Goal: Task Accomplishment & Management: Use online tool/utility

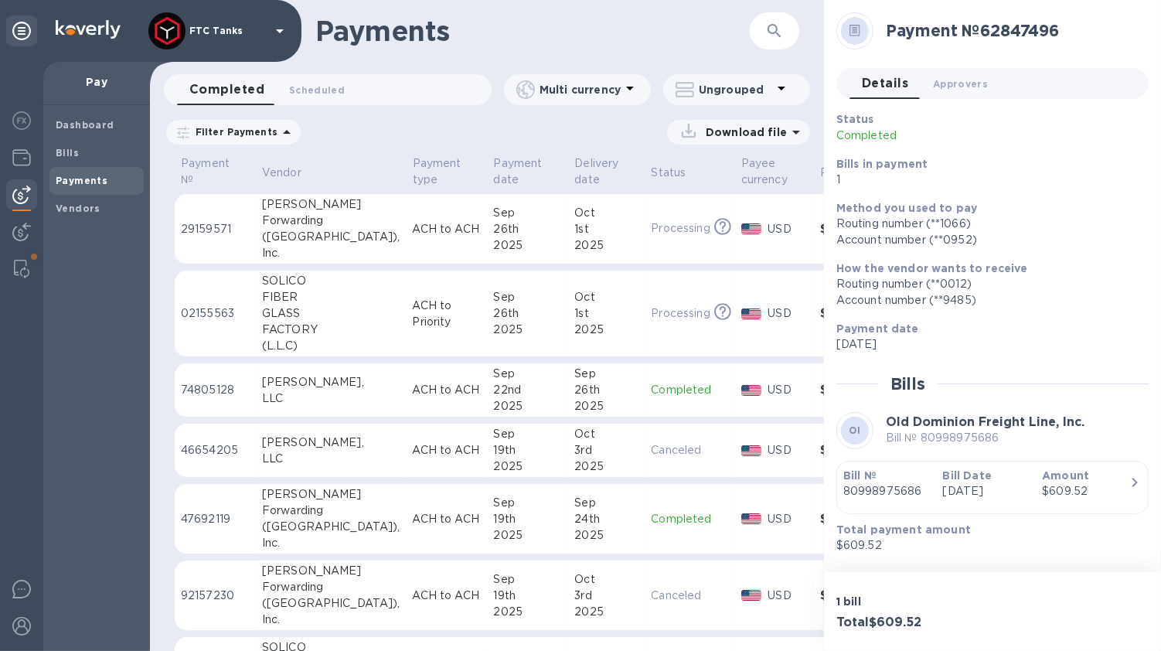
scroll to position [412, 0]
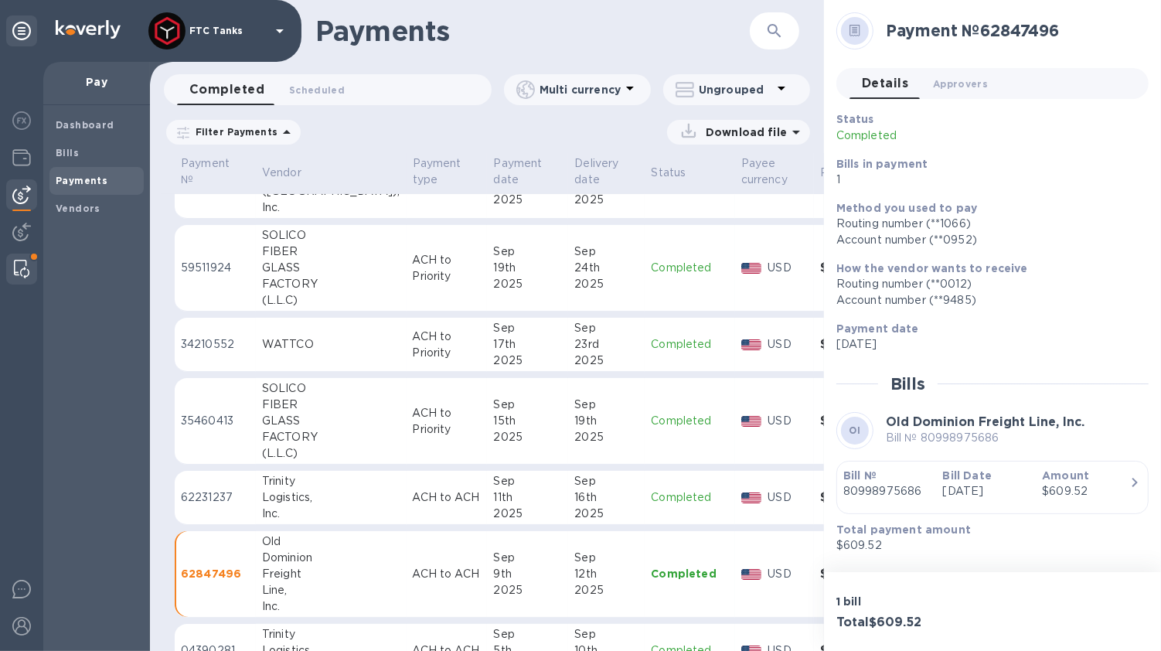
click at [23, 267] on img at bounding box center [21, 269] width 15 height 19
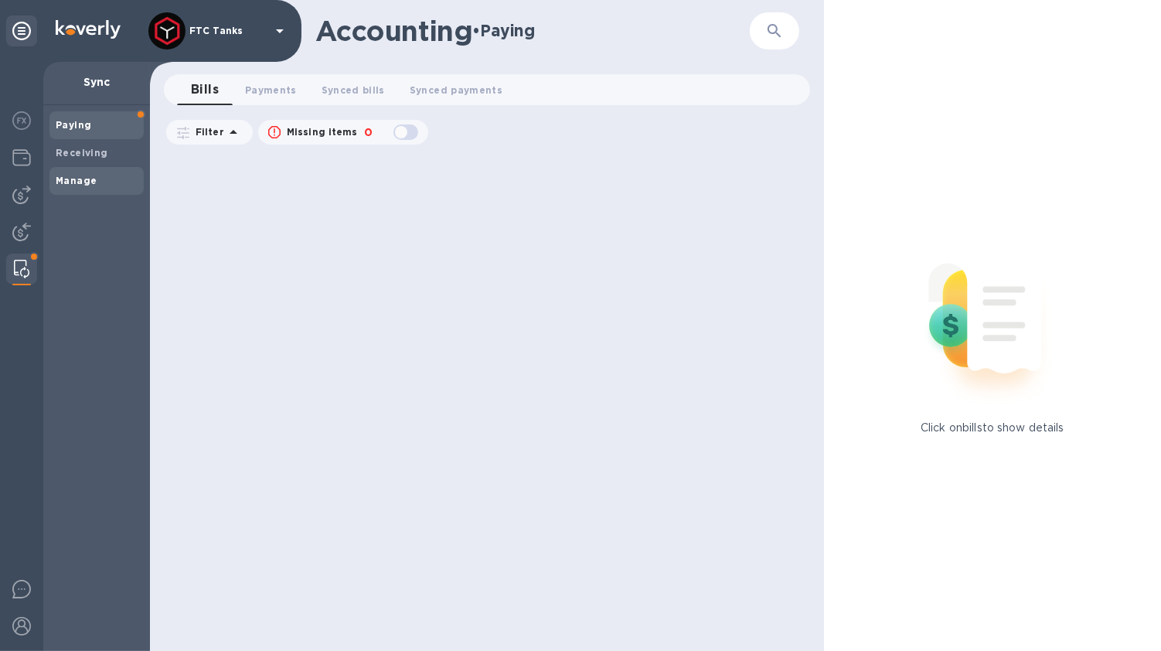
click at [79, 178] on b "Manage" at bounding box center [76, 181] width 41 height 12
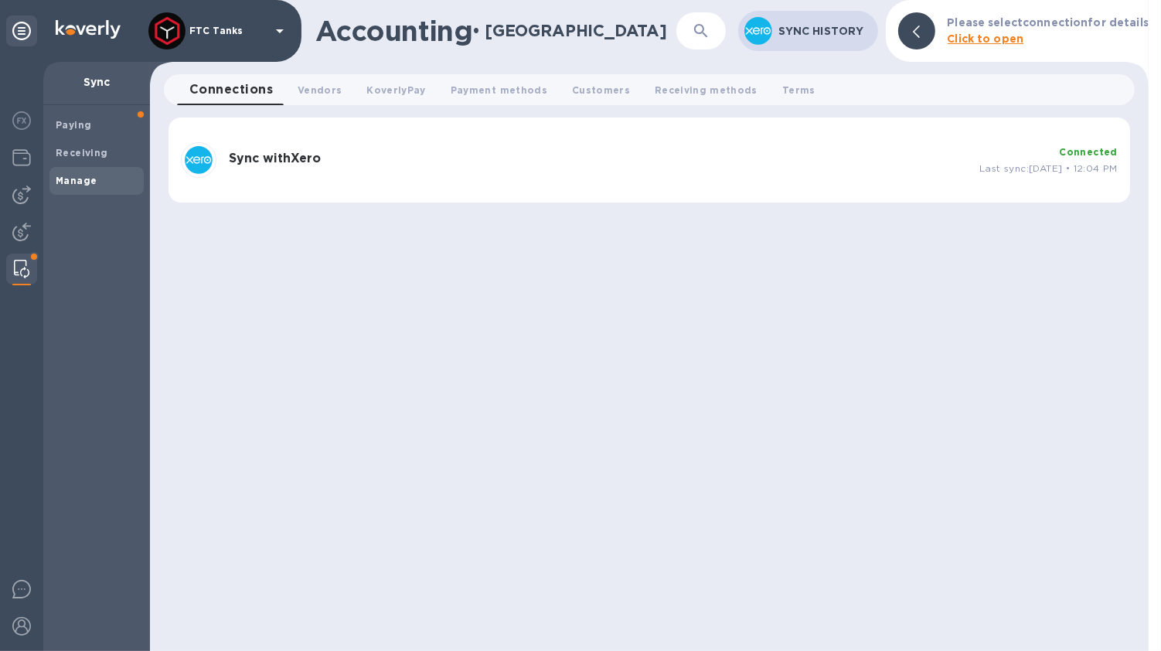
click at [295, 157] on b "Sync with Xero" at bounding box center [275, 158] width 92 height 15
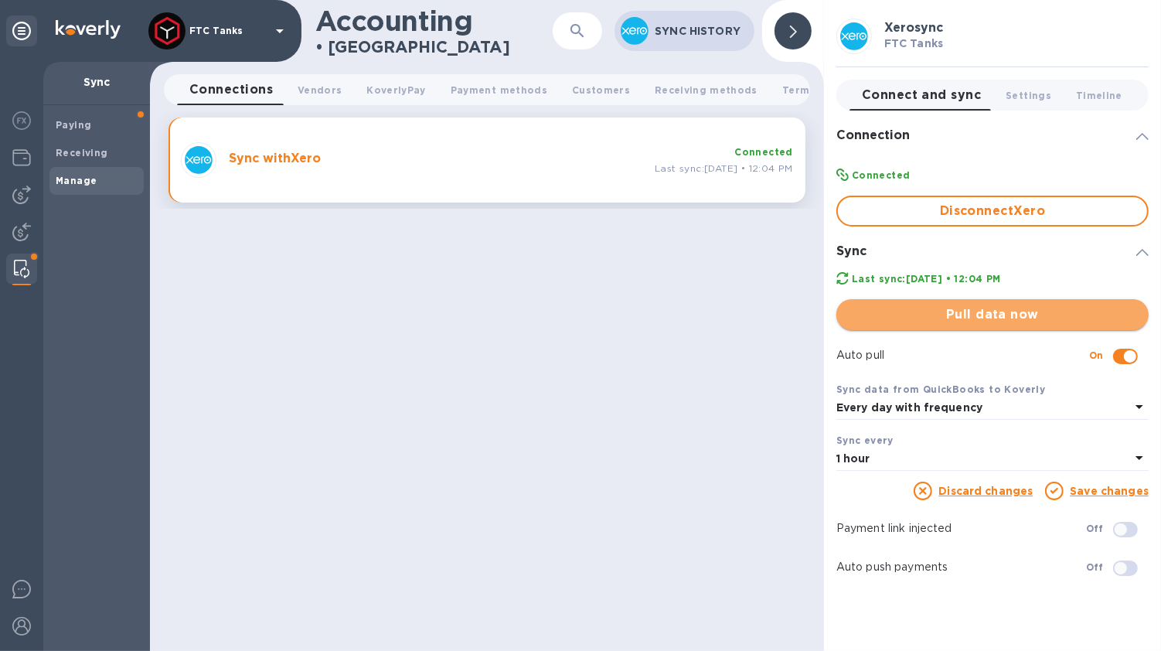
click at [1011, 309] on span "Pull data now" at bounding box center [993, 314] width 288 height 19
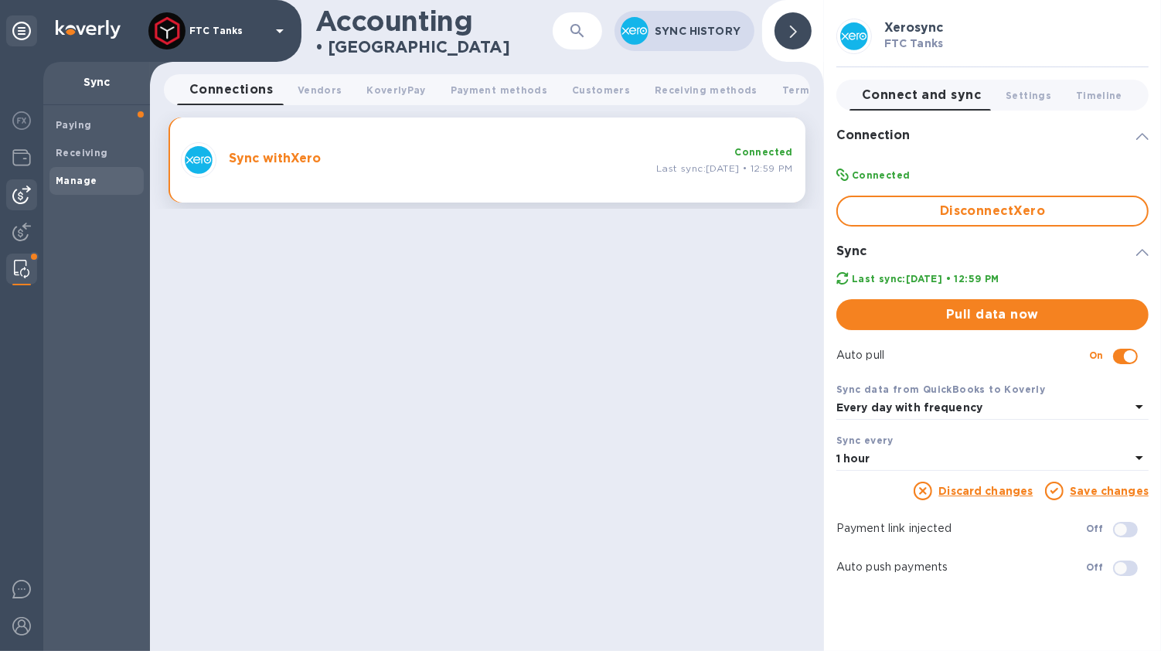
click at [27, 191] on img at bounding box center [21, 195] width 19 height 19
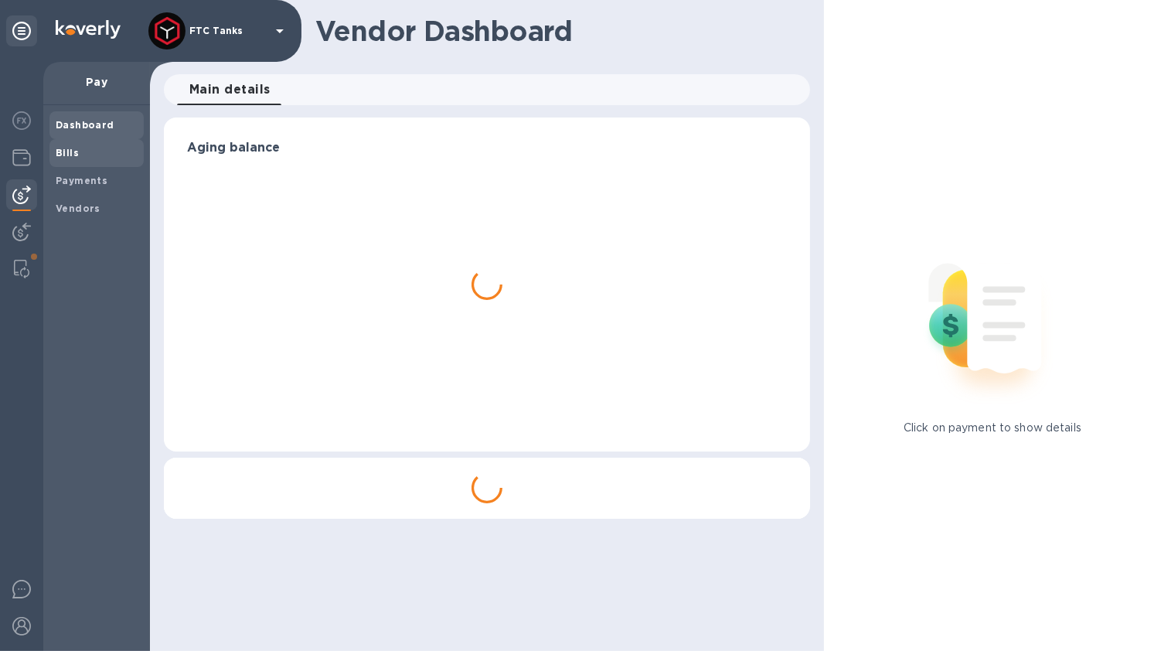
click at [89, 152] on span "Bills" at bounding box center [97, 152] width 82 height 15
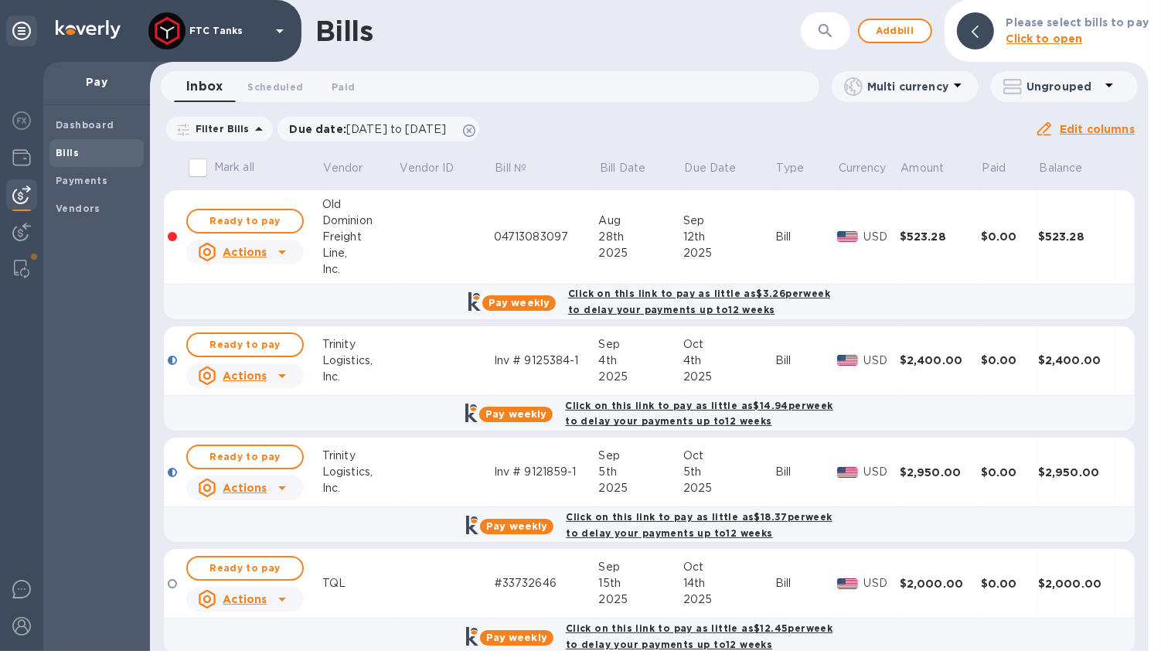
click at [544, 354] on div "Inv # 9125384-1" at bounding box center [546, 361] width 105 height 16
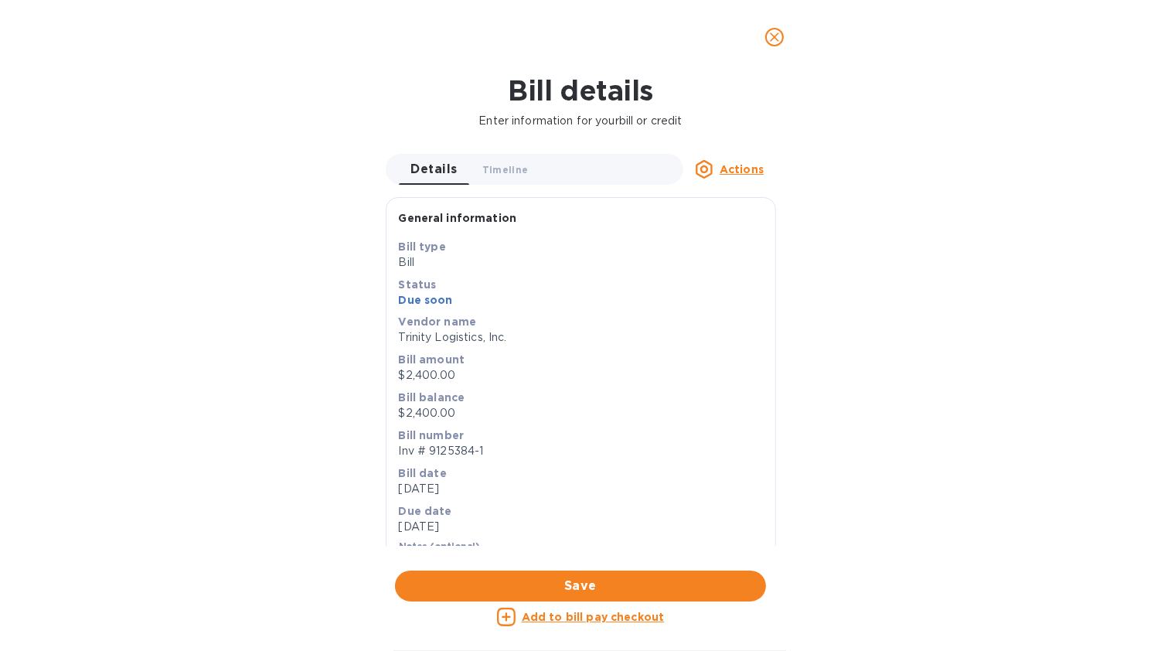
click at [486, 452] on p "Inv # 9125384-1" at bounding box center [581, 451] width 364 height 16
drag, startPoint x: 489, startPoint y: 452, endPoint x: 394, endPoint y: 455, distance: 95.2
click at [394, 455] on div "Save Bill type Bill Status Due soon Vendor name Trinity Logistics, Inc. Bill am…" at bounding box center [581, 415] width 389 height 353
copy p "Inv # 9125384-1"
click at [776, 36] on icon "close" at bounding box center [774, 36] width 9 height 9
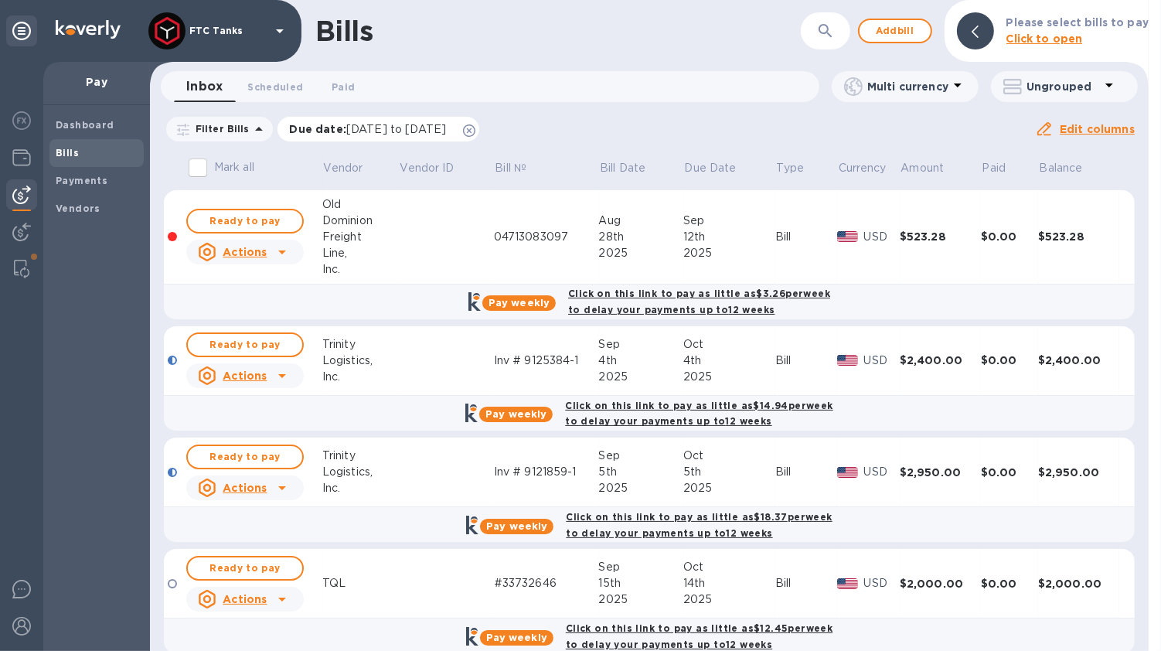
click at [476, 130] on icon at bounding box center [469, 130] width 12 height 12
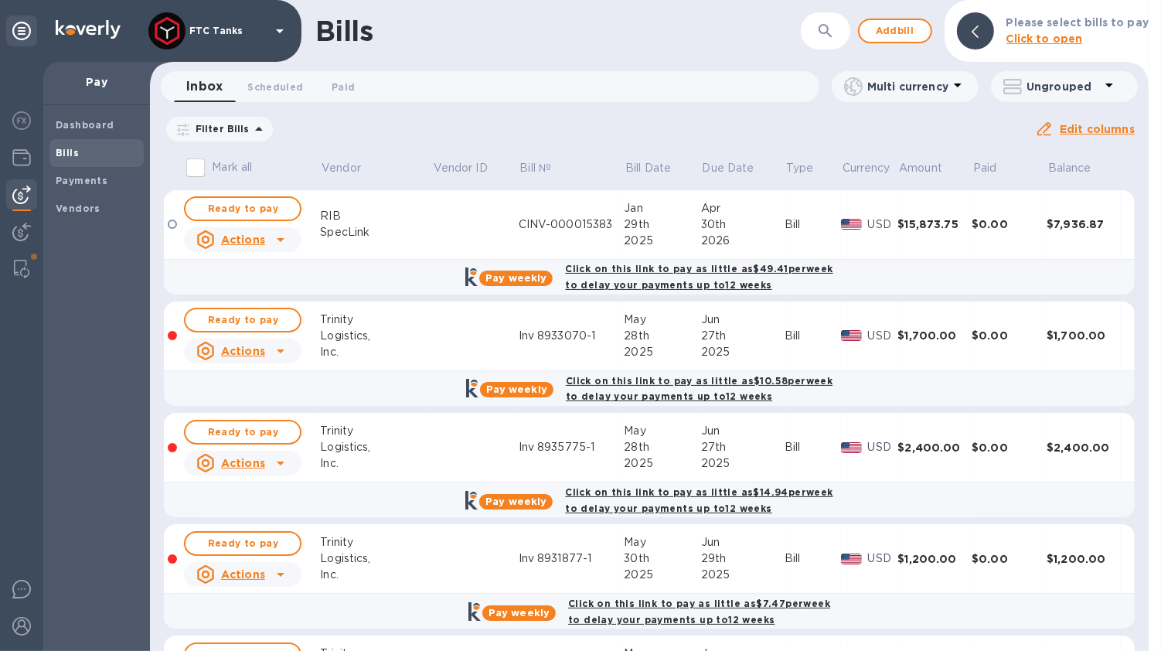
click at [284, 239] on icon at bounding box center [280, 239] width 19 height 19
click at [511, 332] on div at bounding box center [580, 325] width 1161 height 651
click at [432, 330] on td at bounding box center [475, 337] width 87 height 70
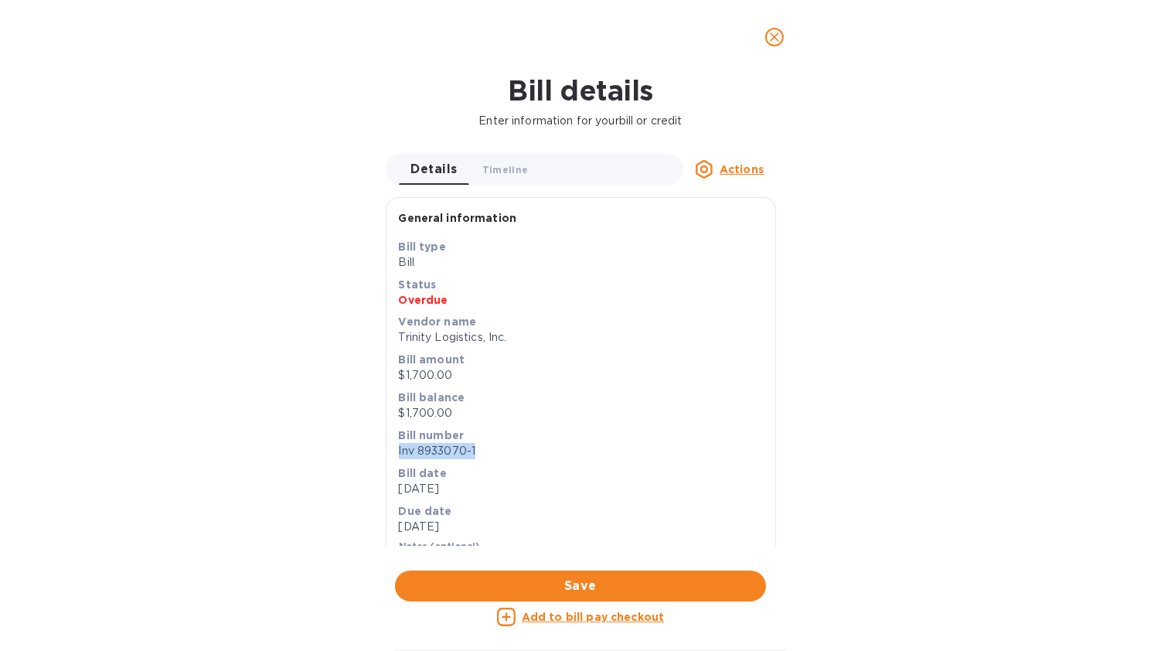
drag, startPoint x: 481, startPoint y: 450, endPoint x: 396, endPoint y: 448, distance: 85.1
click at [396, 448] on div "Bill number Inv 8933070-1" at bounding box center [581, 444] width 370 height 38
copy p "Inv 8933070-1"
click at [778, 41] on icon "close" at bounding box center [774, 36] width 9 height 9
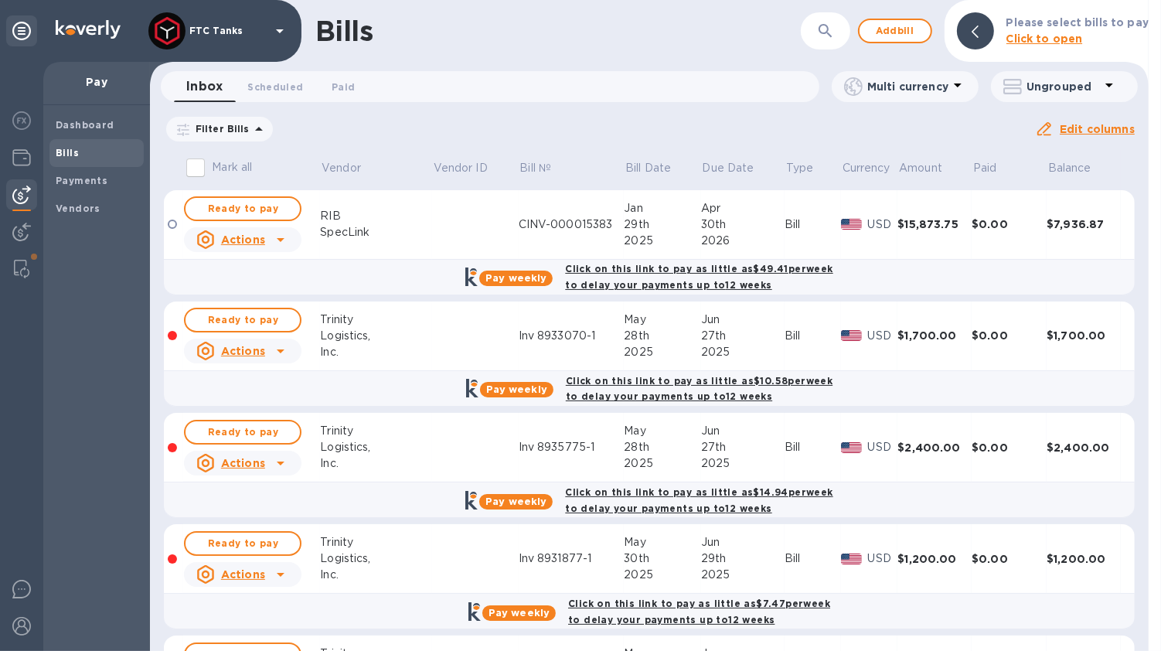
click at [265, 350] on div "Actions" at bounding box center [230, 351] width 75 height 25
click at [337, 336] on div at bounding box center [580, 325] width 1161 height 651
click at [201, 351] on icon at bounding box center [205, 351] width 19 height 19
click at [367, 343] on div at bounding box center [580, 325] width 1161 height 651
click at [339, 319] on div "Trinity" at bounding box center [376, 320] width 112 height 16
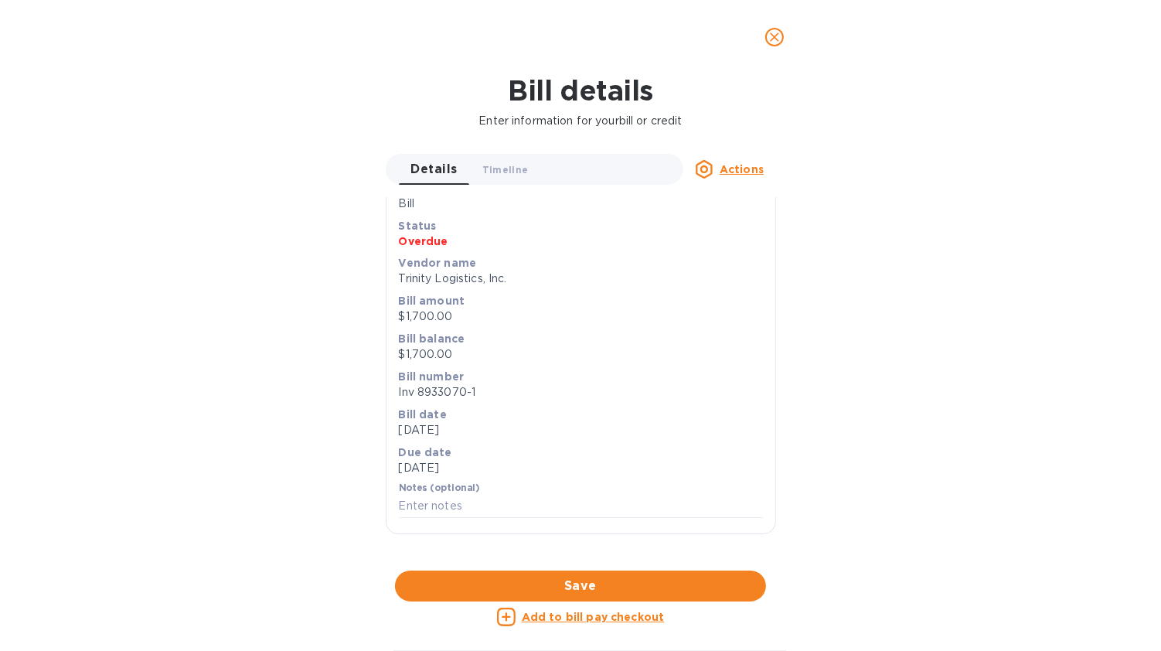
scroll to position [531, 0]
click at [748, 165] on u "Actions" at bounding box center [742, 169] width 44 height 12
click at [780, 37] on div at bounding box center [580, 325] width 1161 height 651
click at [778, 36] on icon "close" at bounding box center [774, 36] width 15 height 15
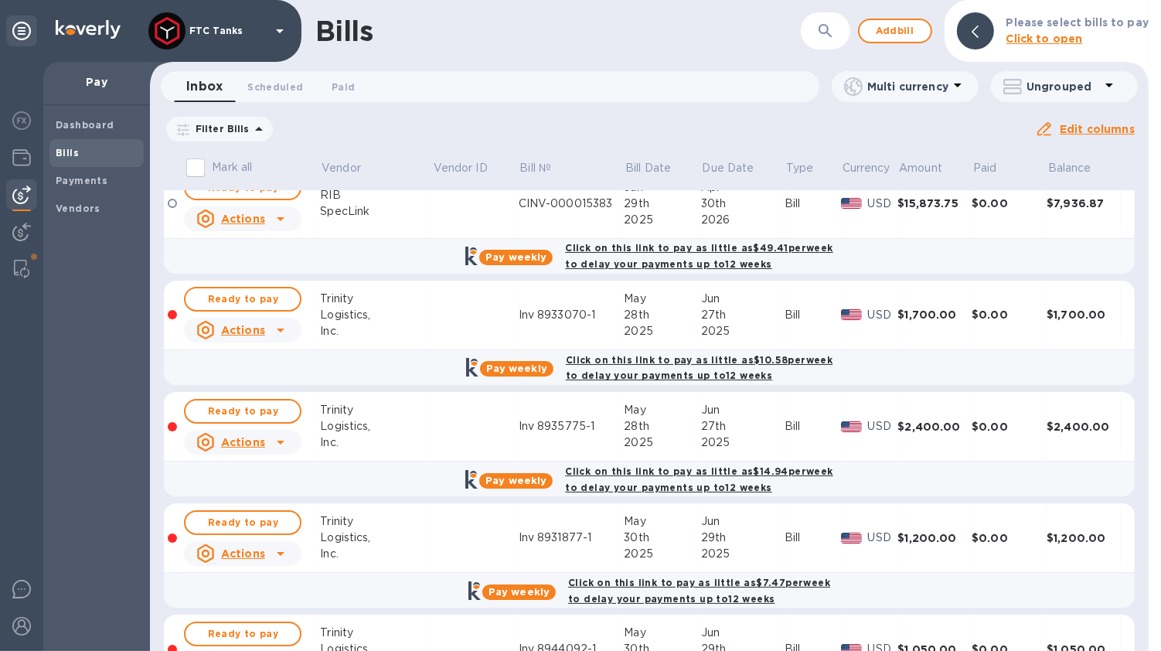
scroll to position [32, 0]
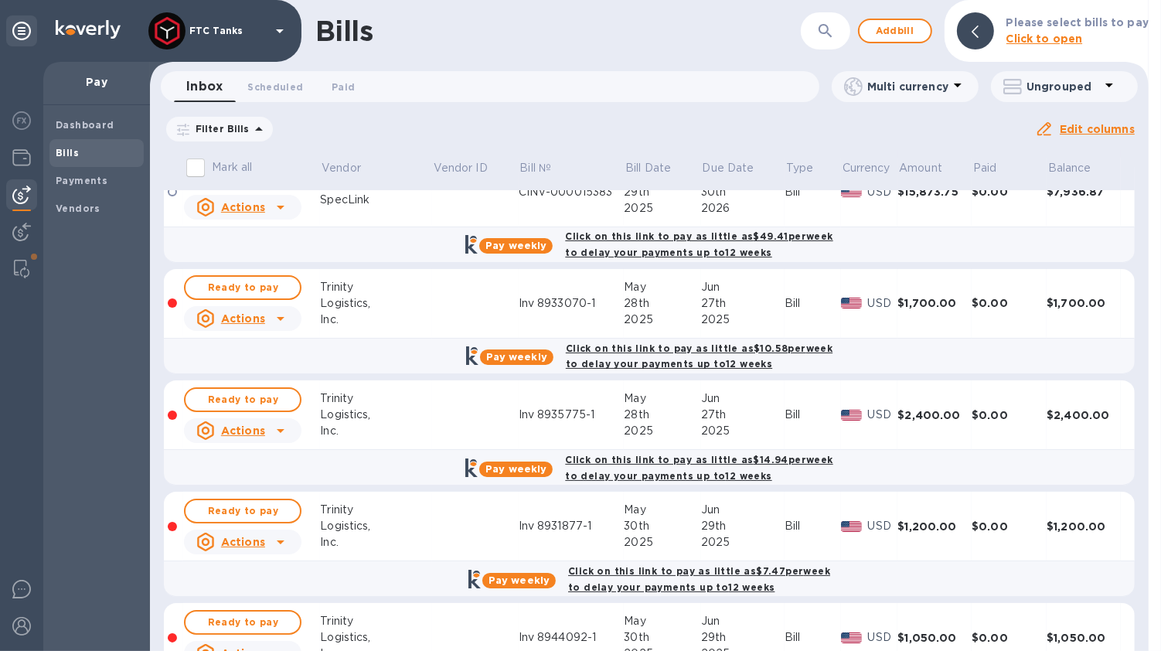
click at [259, 433] on u "Actions" at bounding box center [243, 431] width 44 height 12
click at [380, 418] on div at bounding box center [580, 325] width 1161 height 651
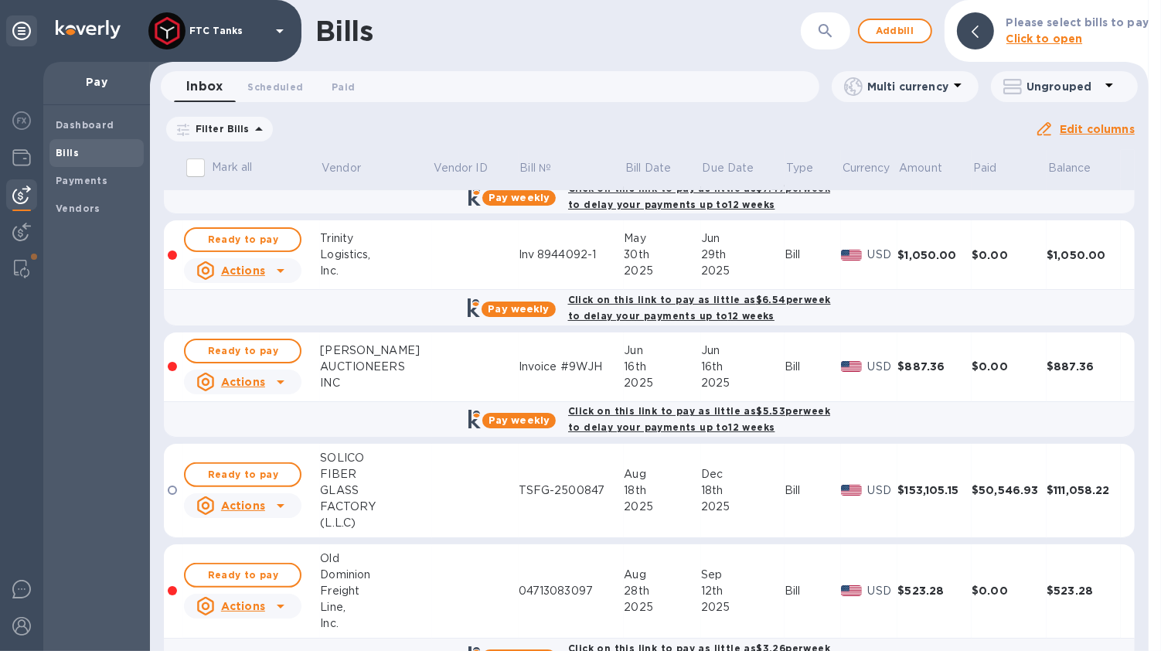
scroll to position [504, 0]
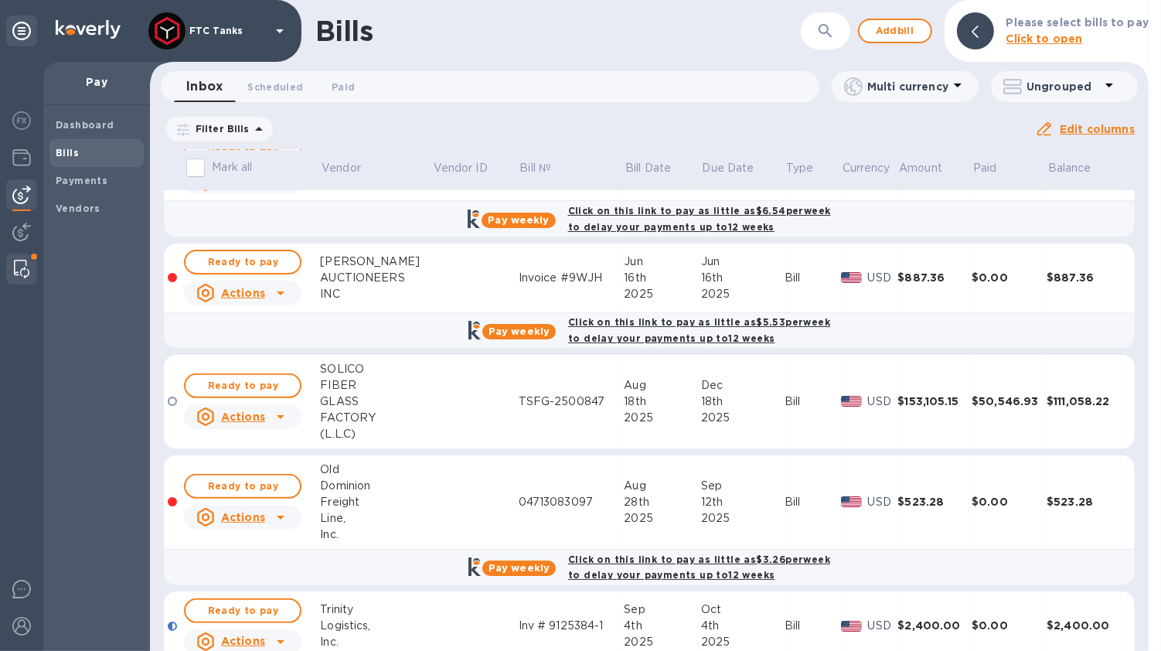
click at [19, 264] on img at bounding box center [21, 269] width 15 height 19
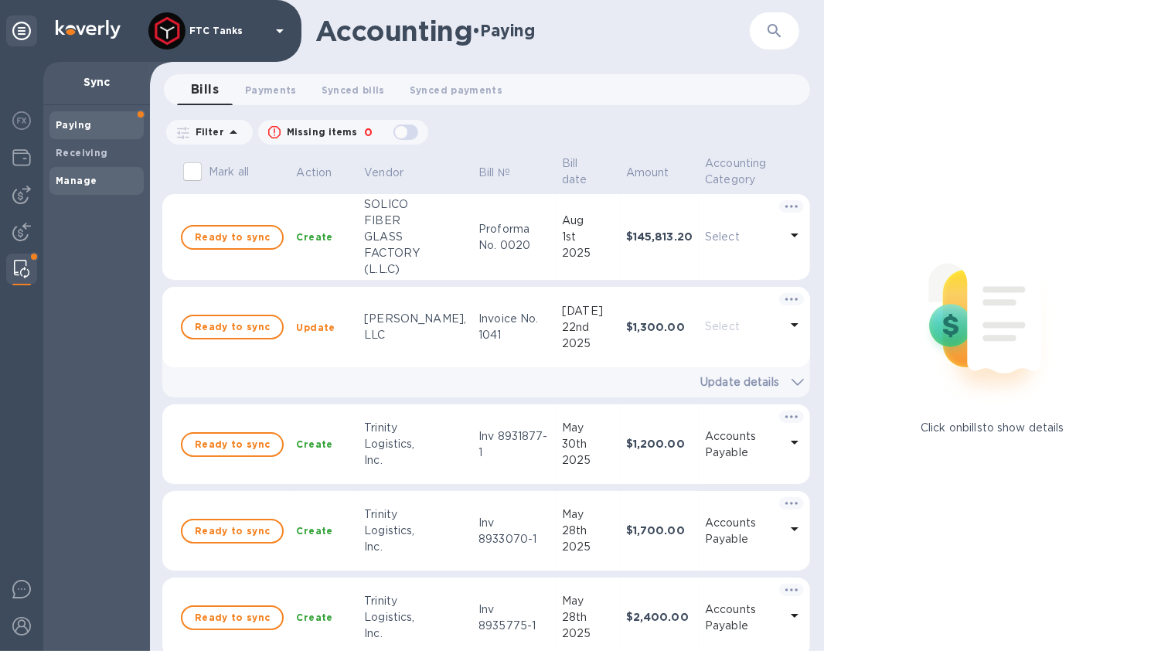
click at [87, 186] on span "Manage" at bounding box center [76, 180] width 41 height 15
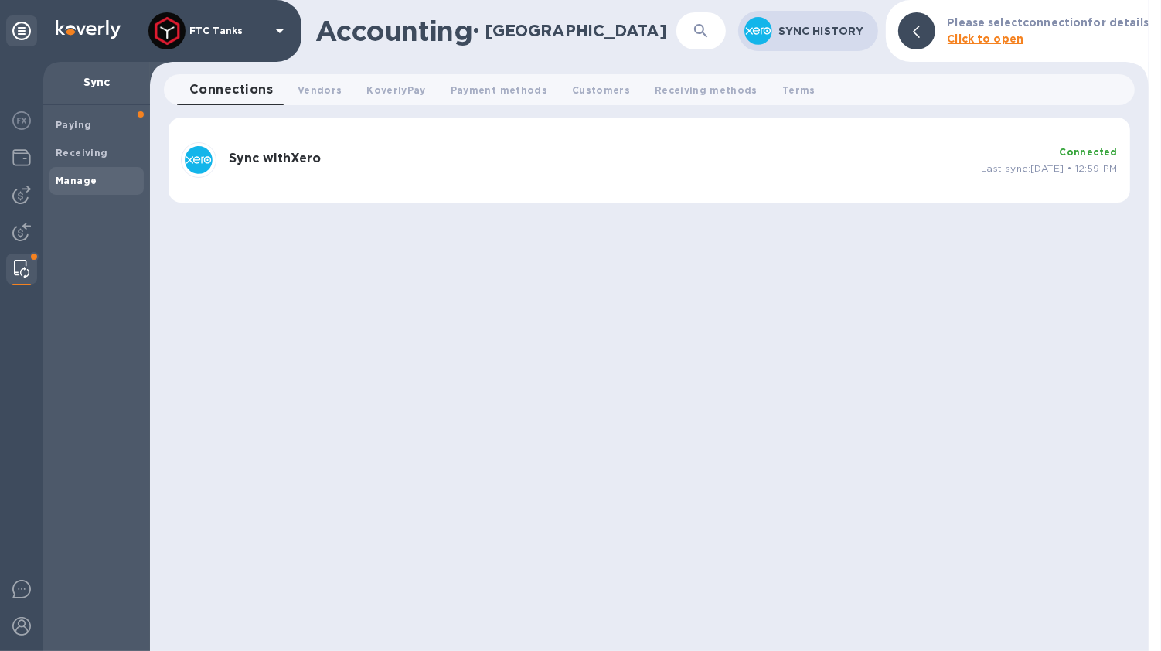
click at [585, 178] on div "Sync with Xero Connected Last sync: [DATE] • 12:59 PM" at bounding box center [650, 160] width 950 height 48
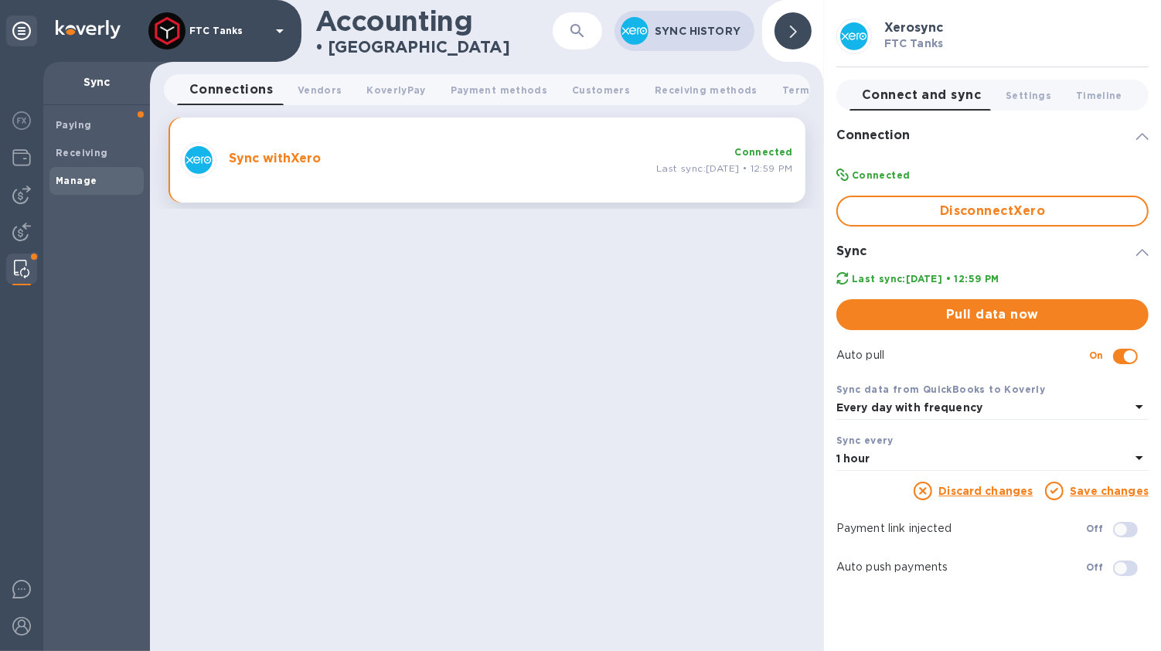
click at [947, 299] on button "Pull data now" at bounding box center [993, 314] width 312 height 31
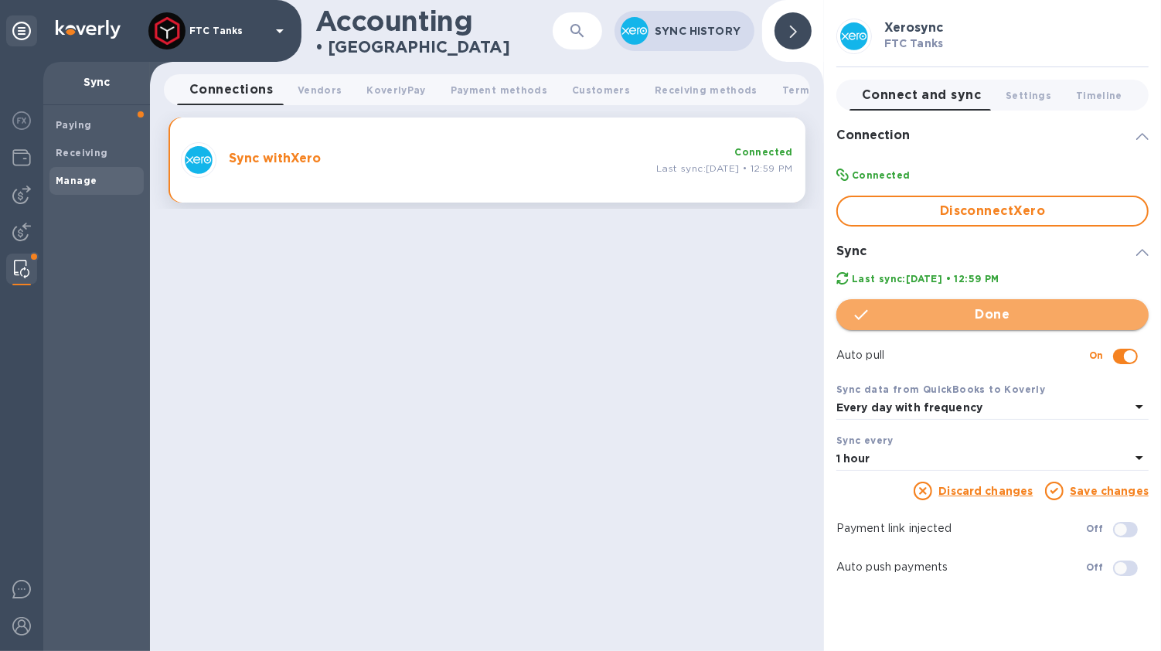
click at [998, 310] on span "Done" at bounding box center [993, 314] width 35 height 19
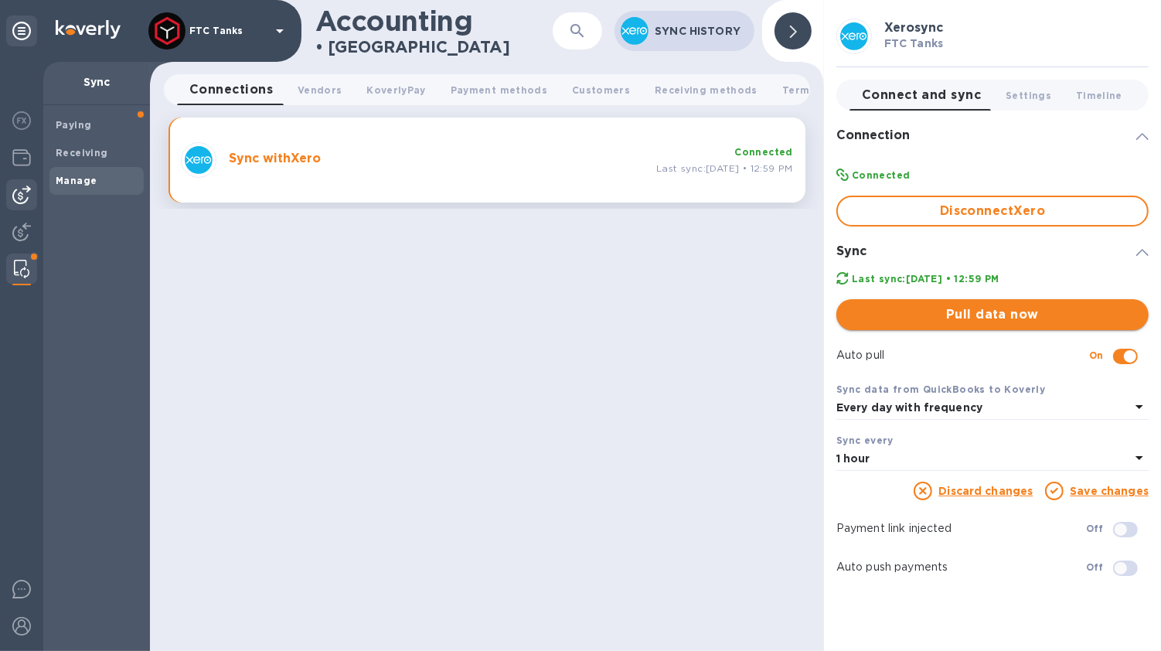
click at [25, 193] on img at bounding box center [21, 195] width 19 height 19
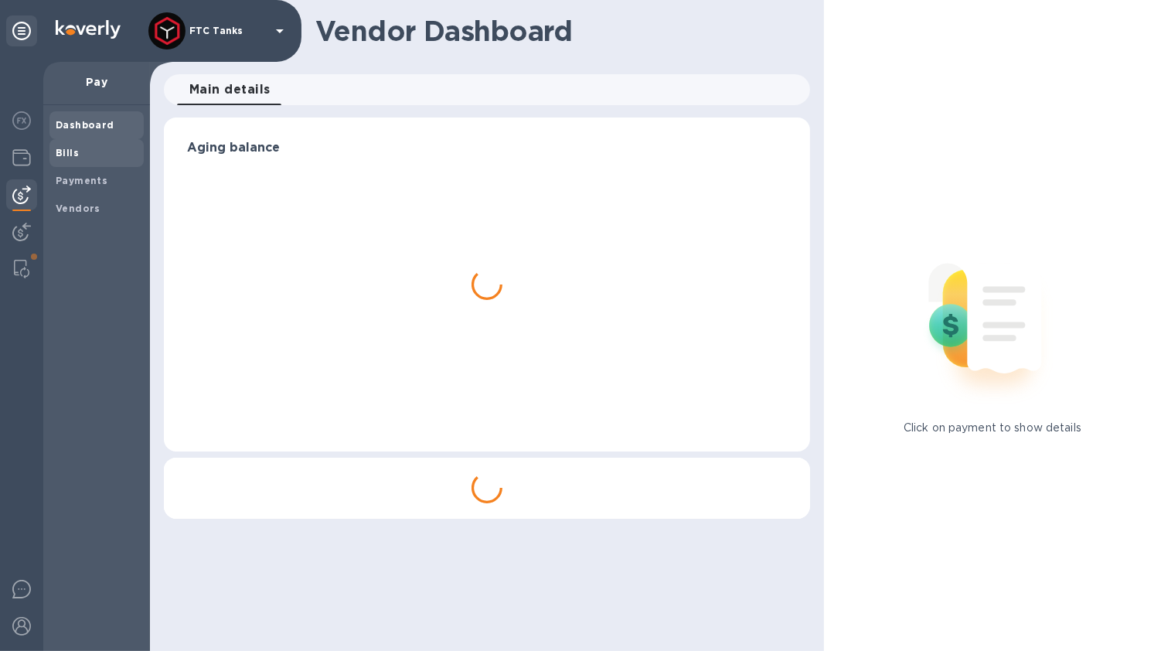
click at [75, 162] on div "Bills" at bounding box center [96, 153] width 94 height 28
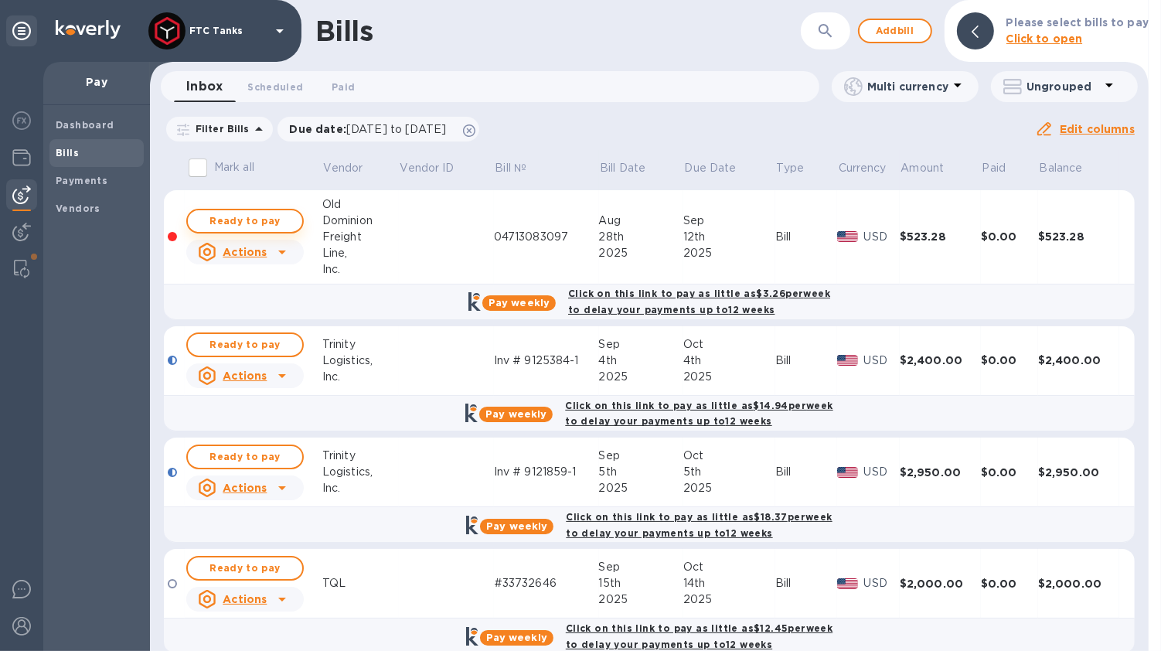
click at [254, 220] on span "Ready to pay" at bounding box center [245, 221] width 90 height 19
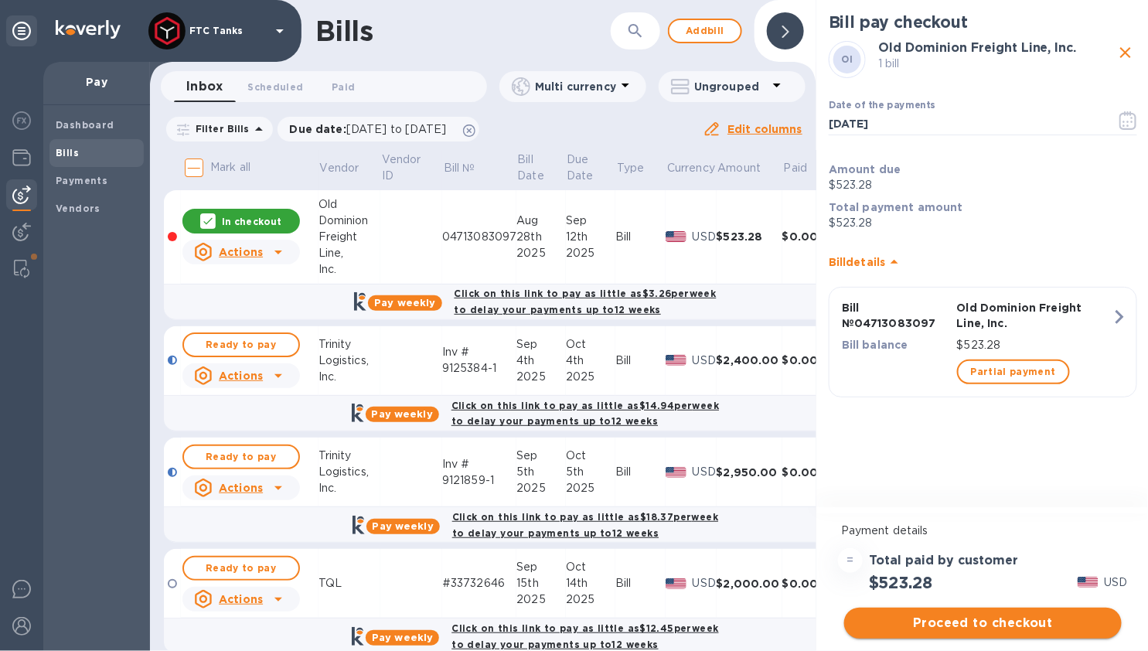
click at [999, 624] on span "Proceed to checkout" at bounding box center [983, 623] width 253 height 19
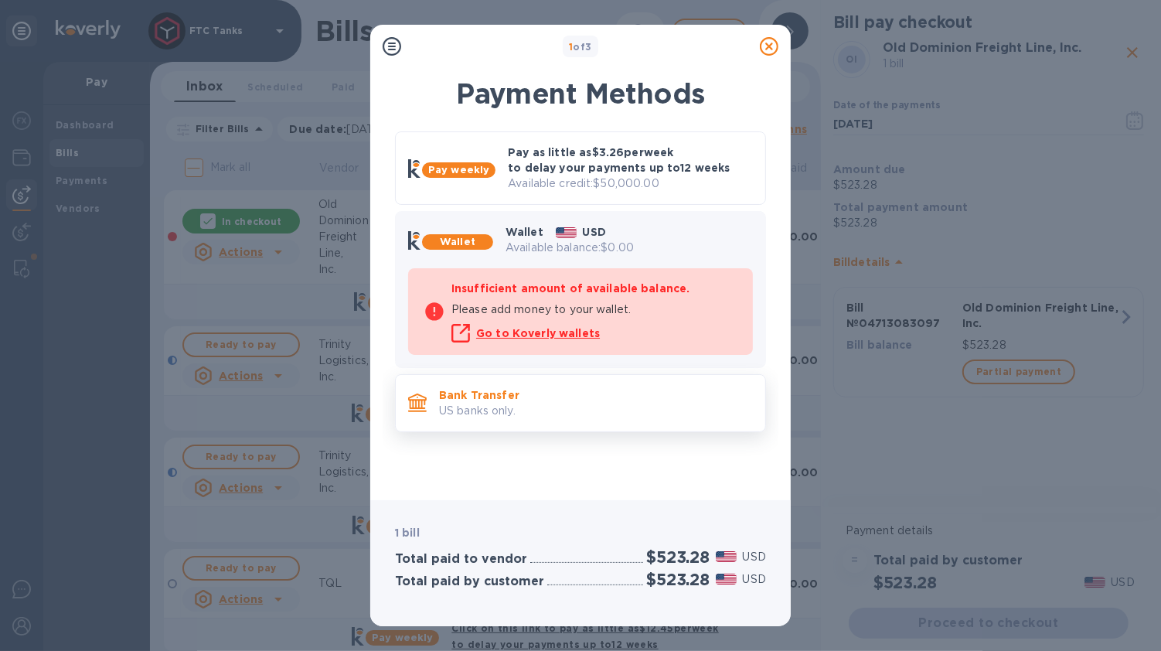
click at [609, 403] on p "US banks only." at bounding box center [596, 411] width 314 height 16
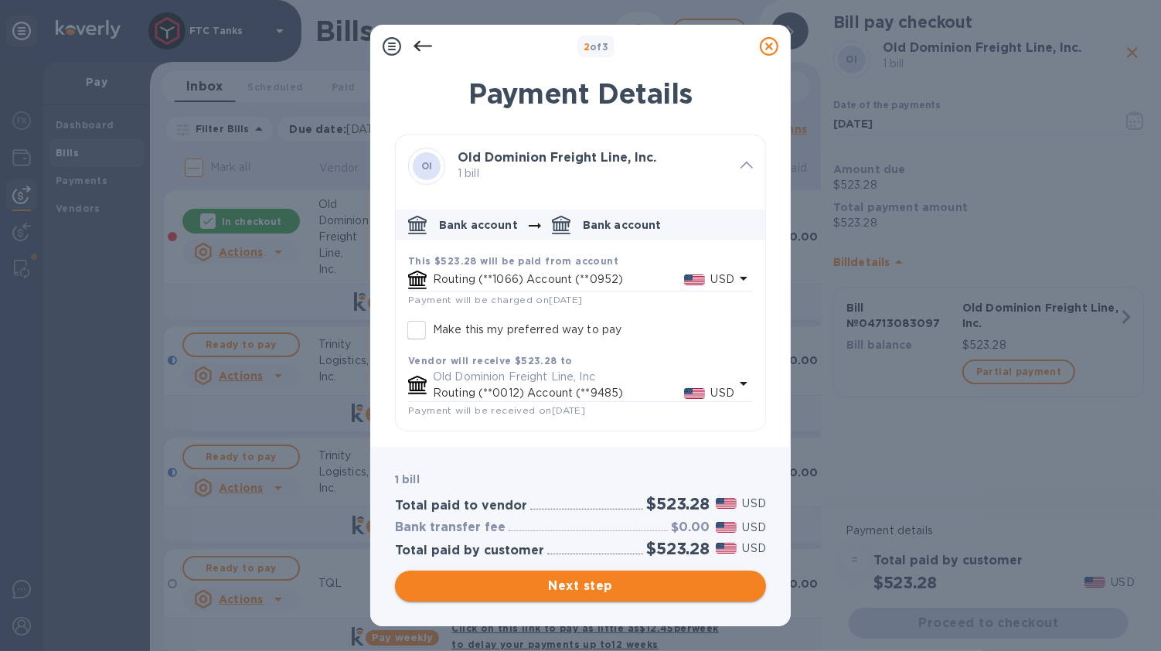
click at [613, 585] on span "Next step" at bounding box center [581, 586] width 346 height 19
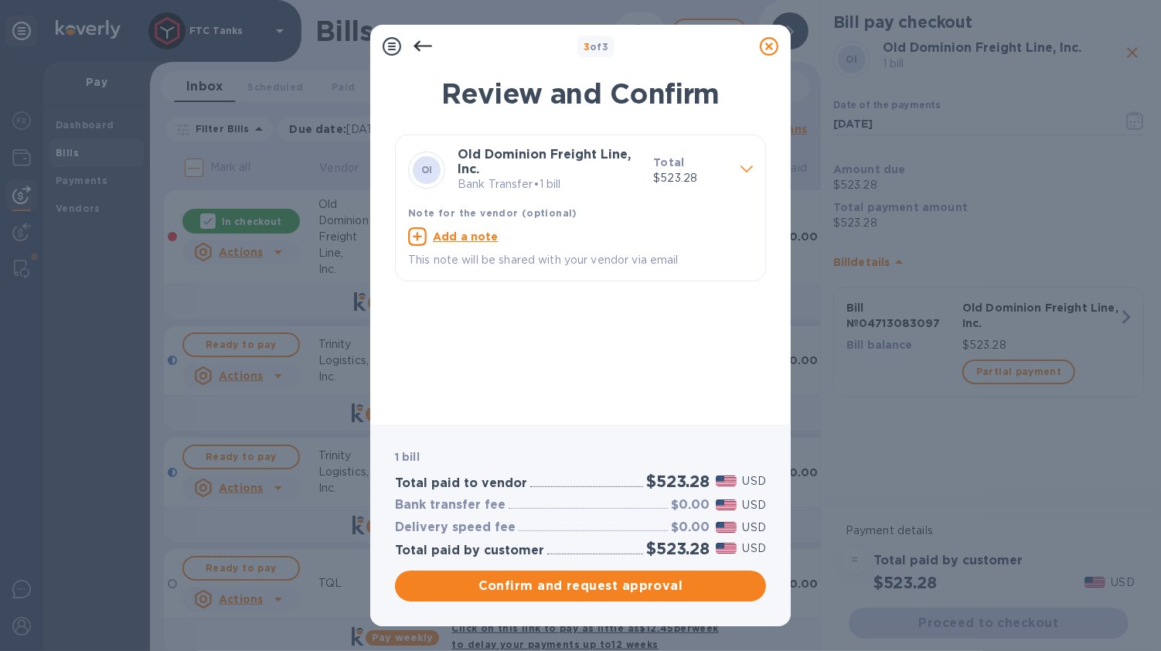
click at [462, 234] on u "Add a note" at bounding box center [466, 236] width 66 height 12
click at [462, 237] on textarea at bounding box center [568, 238] width 320 height 13
paste textarea "04713083097"
type textarea "Pro # 04713083097"
click at [605, 587] on span "Confirm and request approval" at bounding box center [581, 586] width 346 height 19
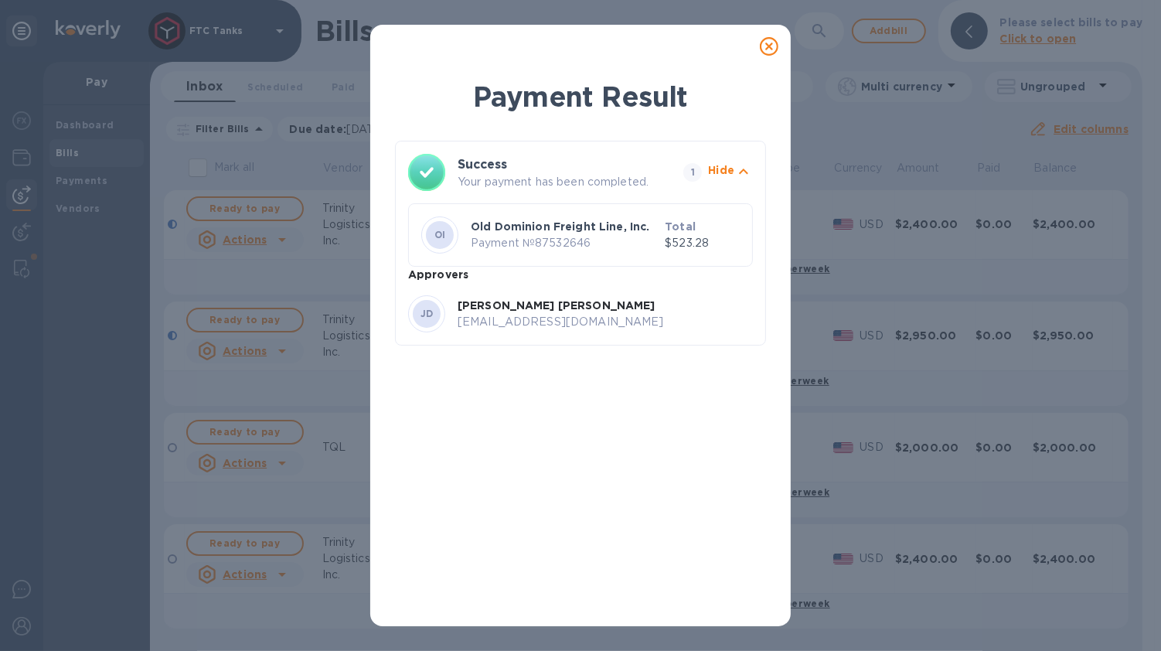
click at [770, 49] on icon at bounding box center [769, 46] width 19 height 19
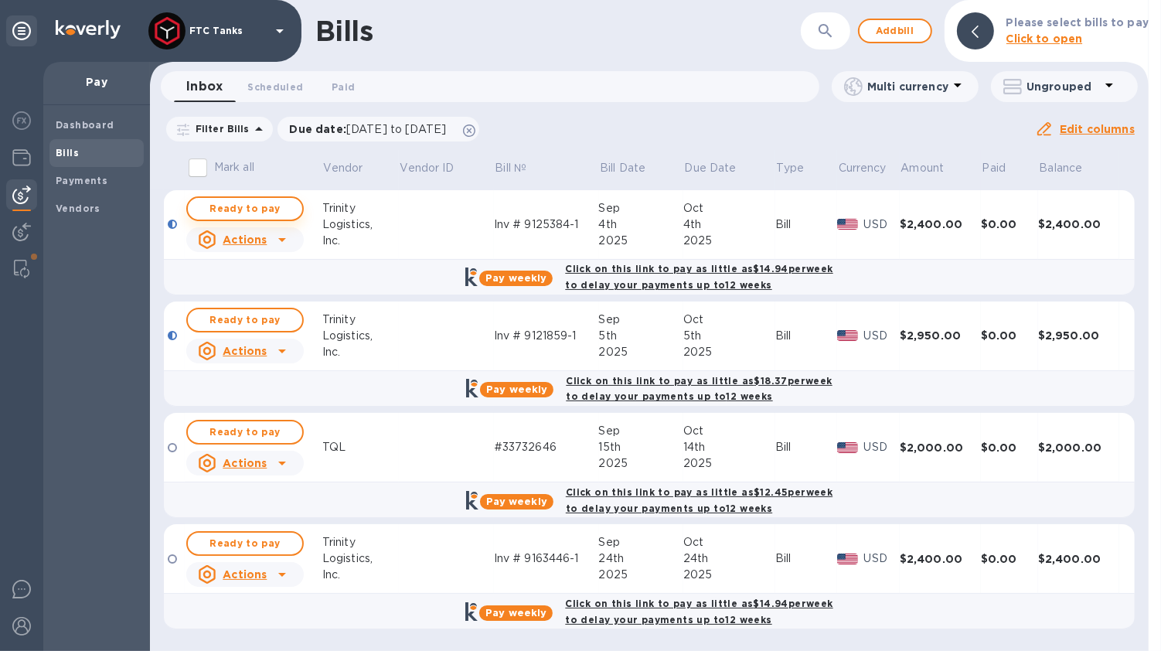
click at [261, 213] on span "Ready to pay" at bounding box center [245, 209] width 90 height 19
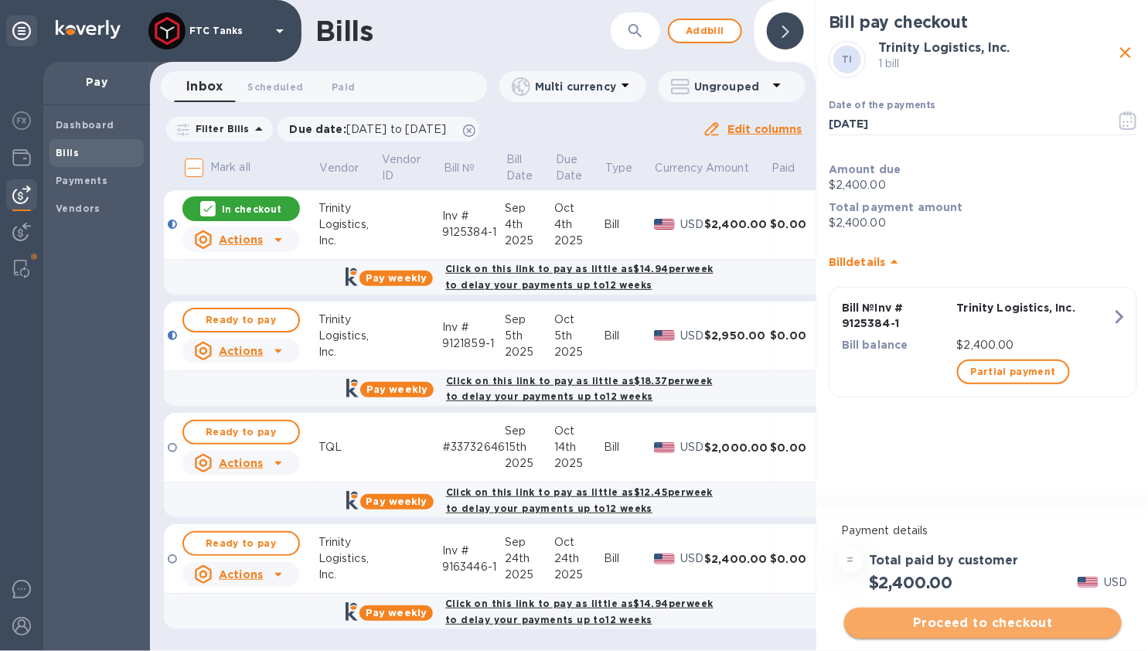
click at [960, 619] on span "Proceed to checkout" at bounding box center [983, 623] width 253 height 19
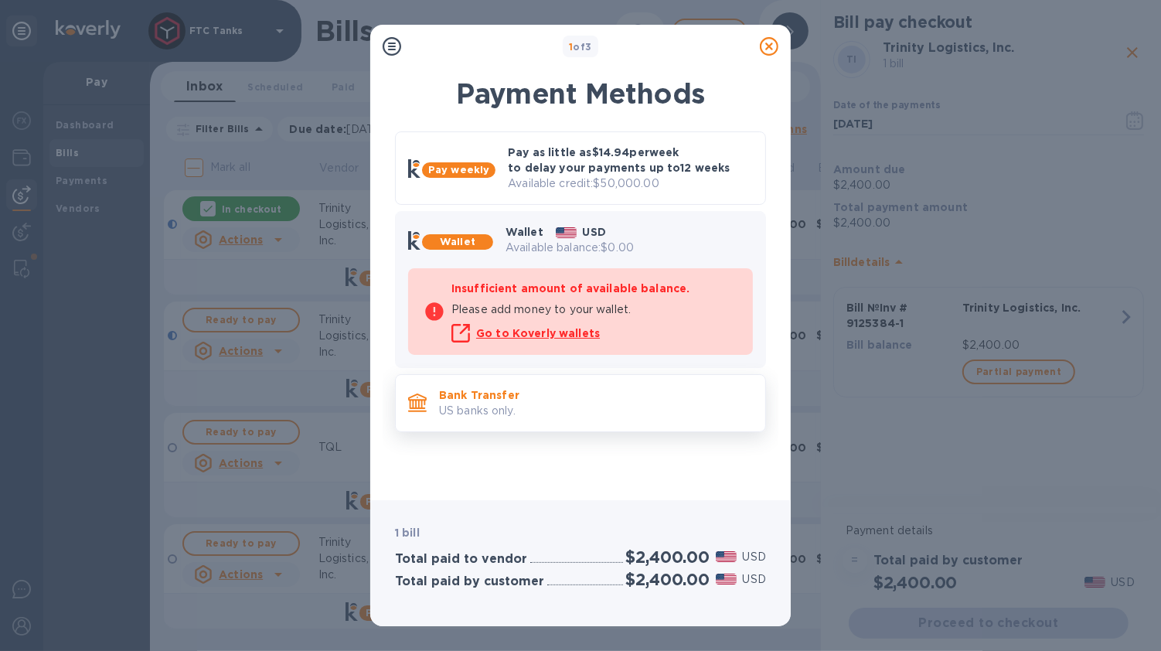
click at [537, 381] on div "Bank Transfer US banks only." at bounding box center [596, 403] width 326 height 44
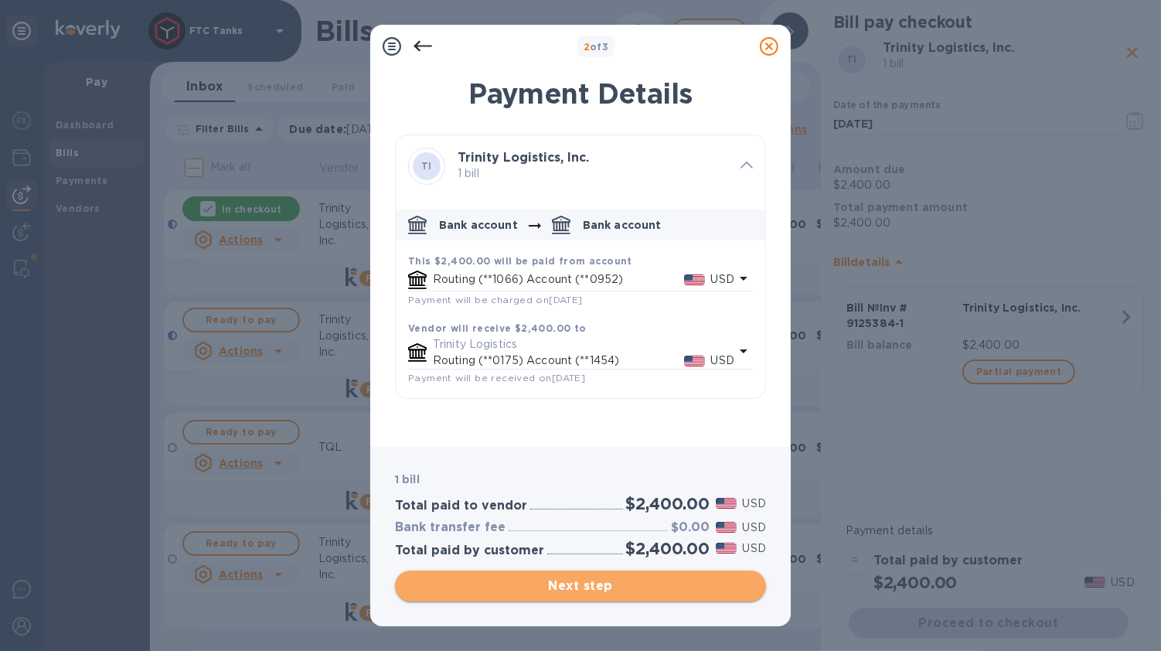
click at [617, 592] on span "Next step" at bounding box center [581, 586] width 346 height 19
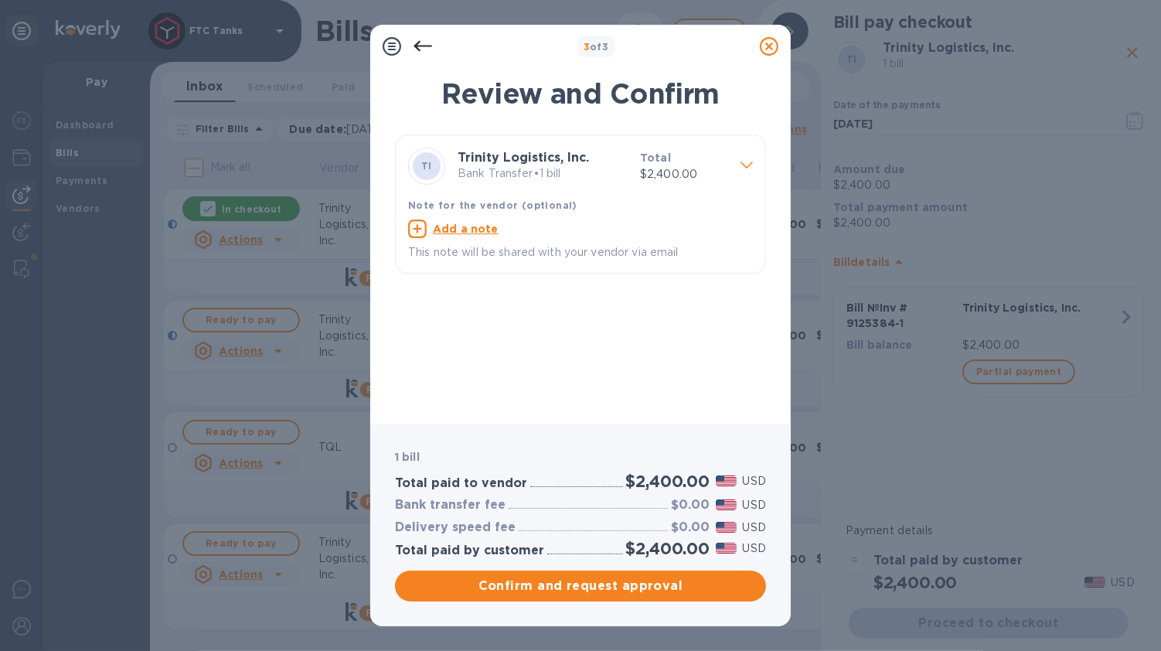
click at [468, 231] on u "Add a note" at bounding box center [466, 229] width 66 height 12
click at [472, 234] on textarea at bounding box center [568, 230] width 320 height 13
paste textarea "Bill Inv # 9125384-1"
type textarea "Bill Inv # 9125384-1"
click at [592, 588] on span "Confirm and request approval" at bounding box center [581, 586] width 346 height 19
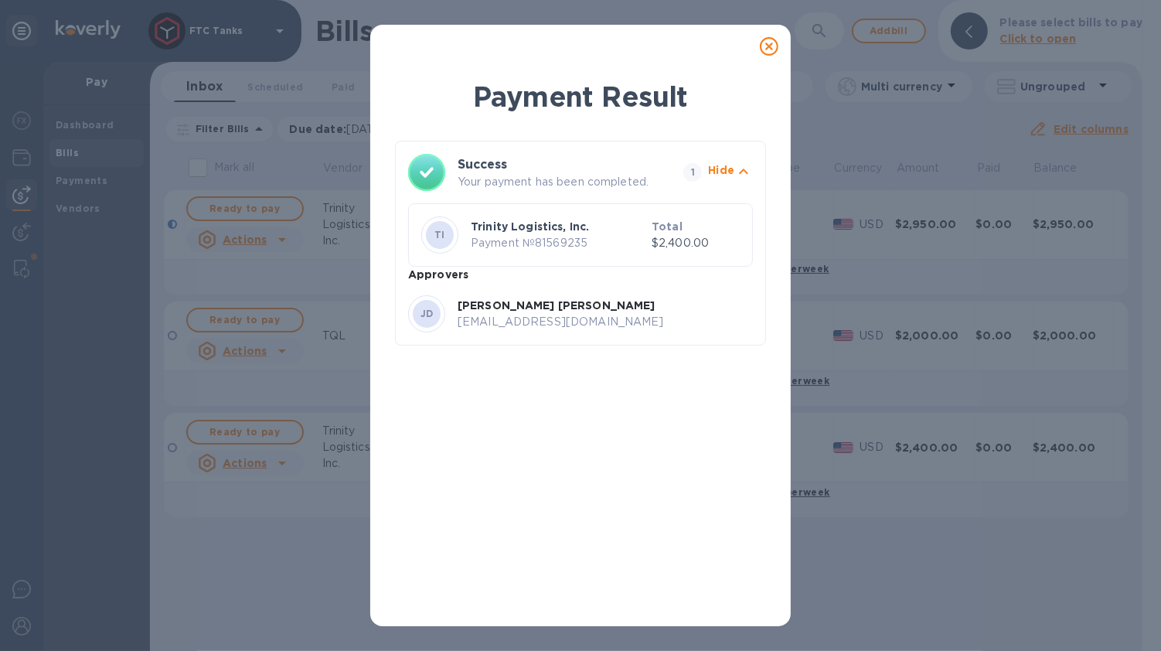
click at [772, 48] on icon at bounding box center [769, 46] width 19 height 19
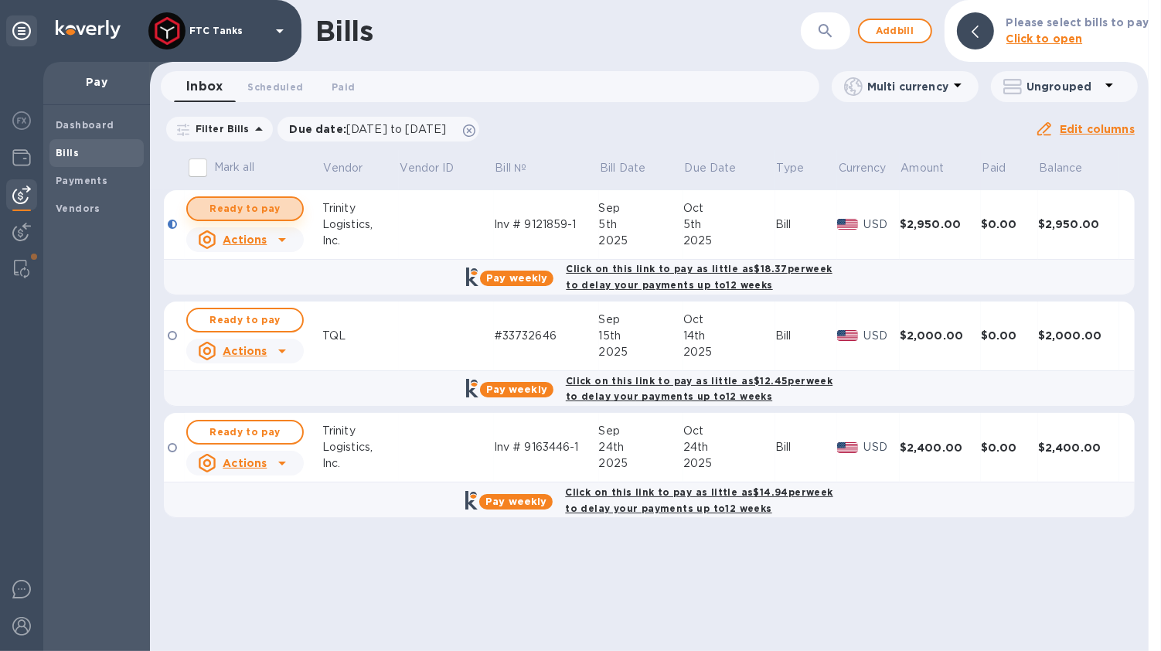
click at [276, 212] on span "Ready to pay" at bounding box center [245, 209] width 90 height 19
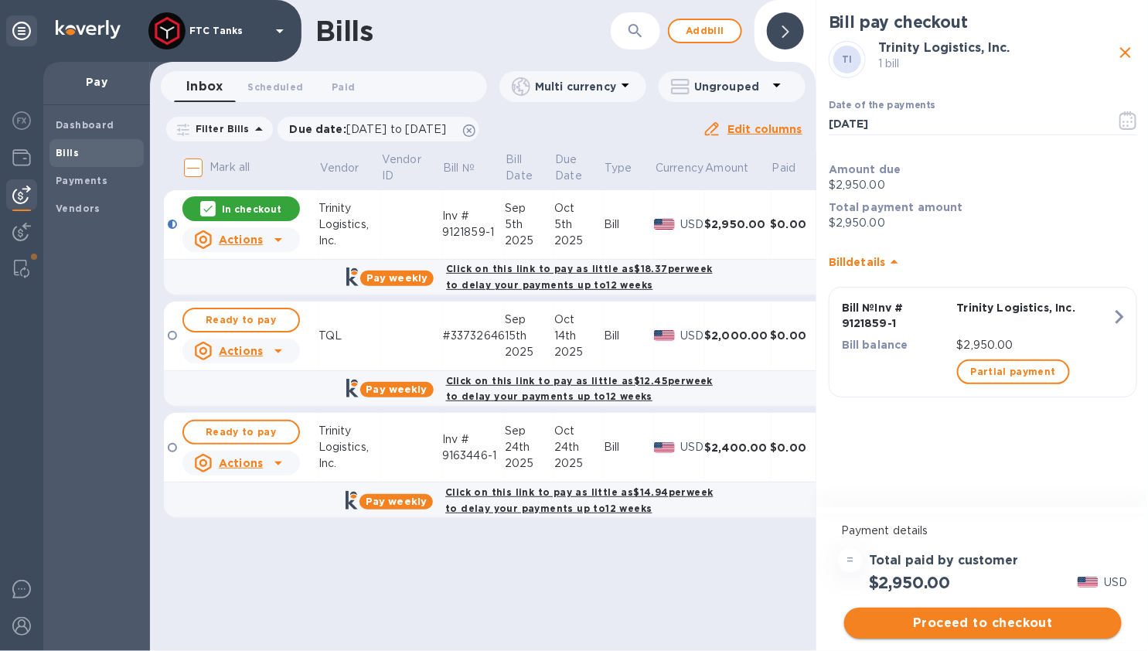
click at [1008, 624] on span "Proceed to checkout" at bounding box center [983, 623] width 253 height 19
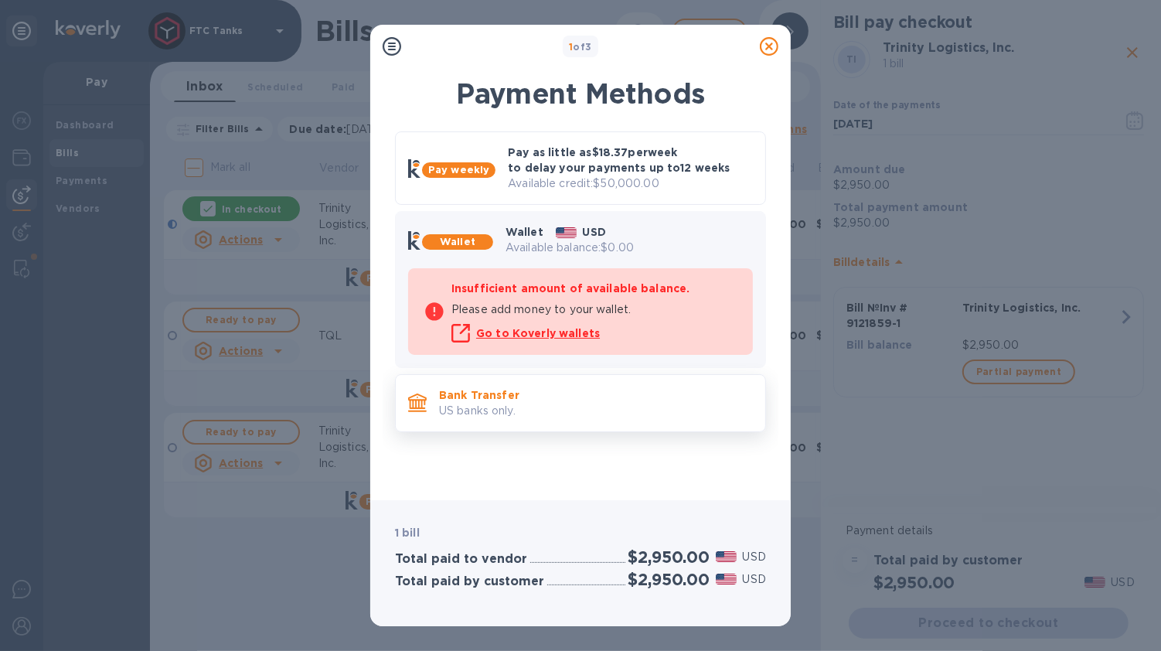
click at [613, 414] on p "US banks only." at bounding box center [596, 411] width 314 height 16
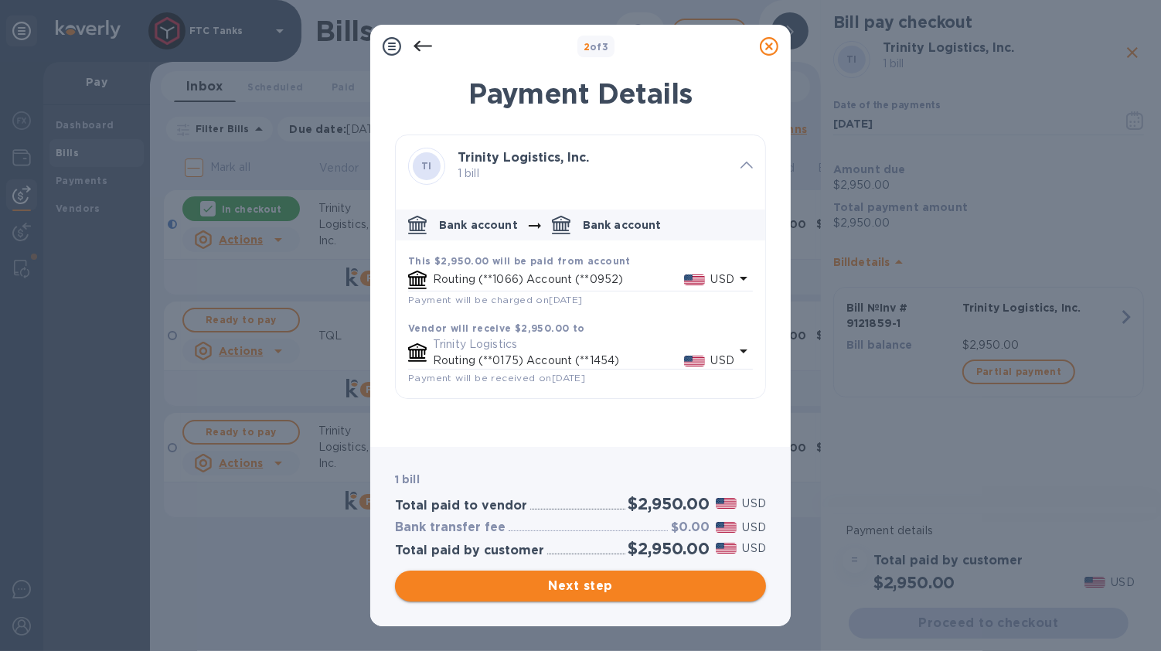
click at [622, 582] on span "Next step" at bounding box center [581, 586] width 346 height 19
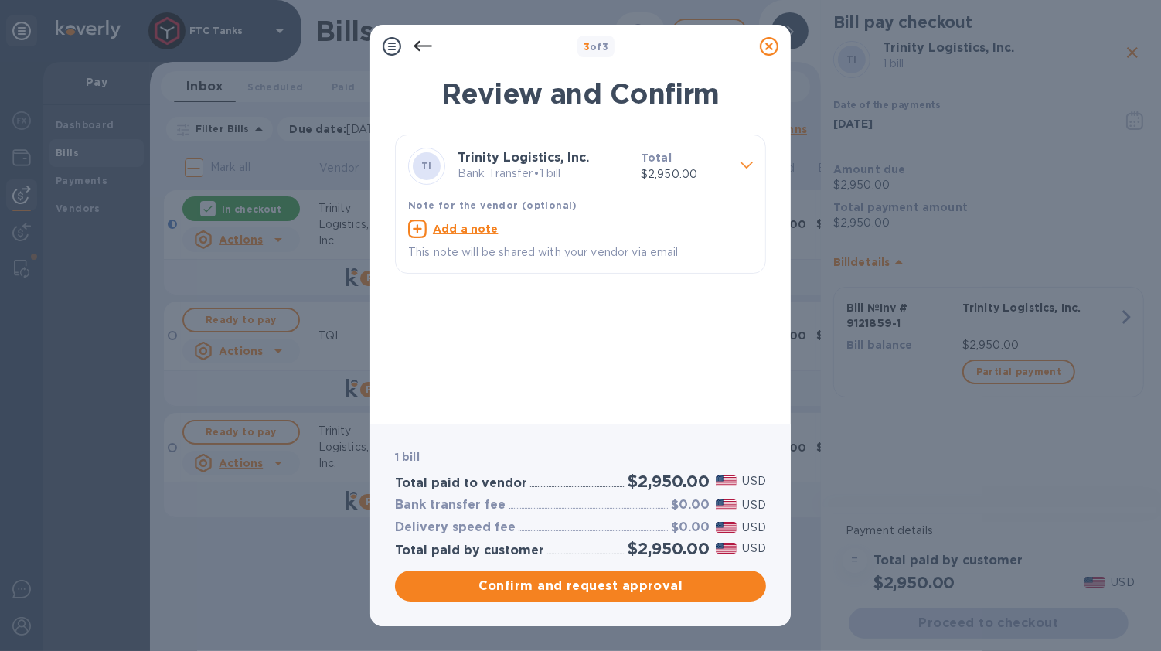
click at [480, 227] on u "Add a note" at bounding box center [466, 229] width 66 height 12
click at [493, 232] on textarea at bounding box center [568, 230] width 320 height 13
paste textarea "Bill Inv # 9121859-1"
type textarea "Bill Inv # 9121859-1"
click at [622, 581] on span "Confirm and request approval" at bounding box center [581, 586] width 346 height 19
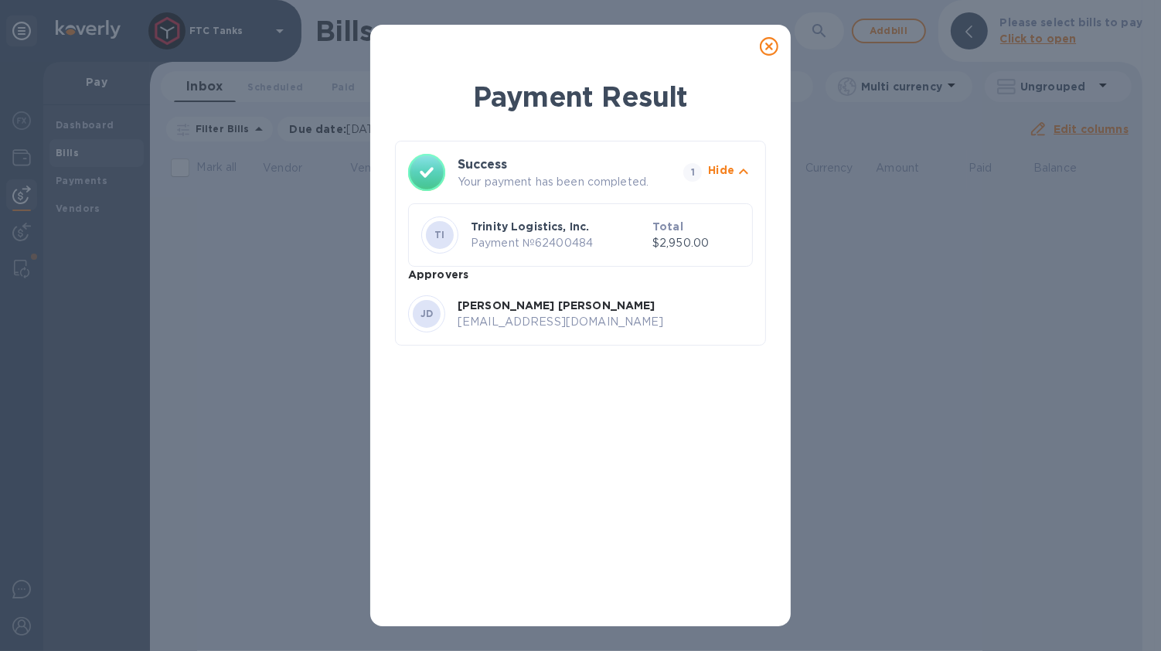
click at [771, 51] on icon at bounding box center [769, 46] width 19 height 19
